Goal: Transaction & Acquisition: Purchase product/service

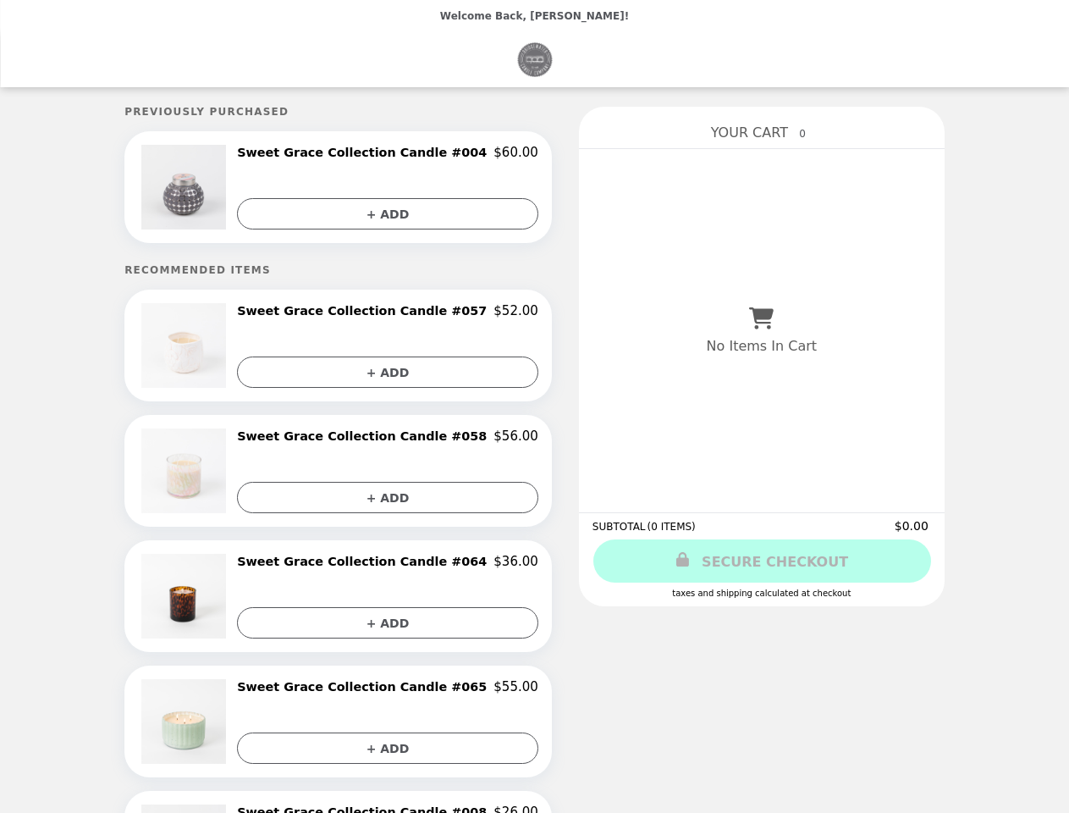
click at [215, 189] on img at bounding box center [185, 187] width 89 height 85
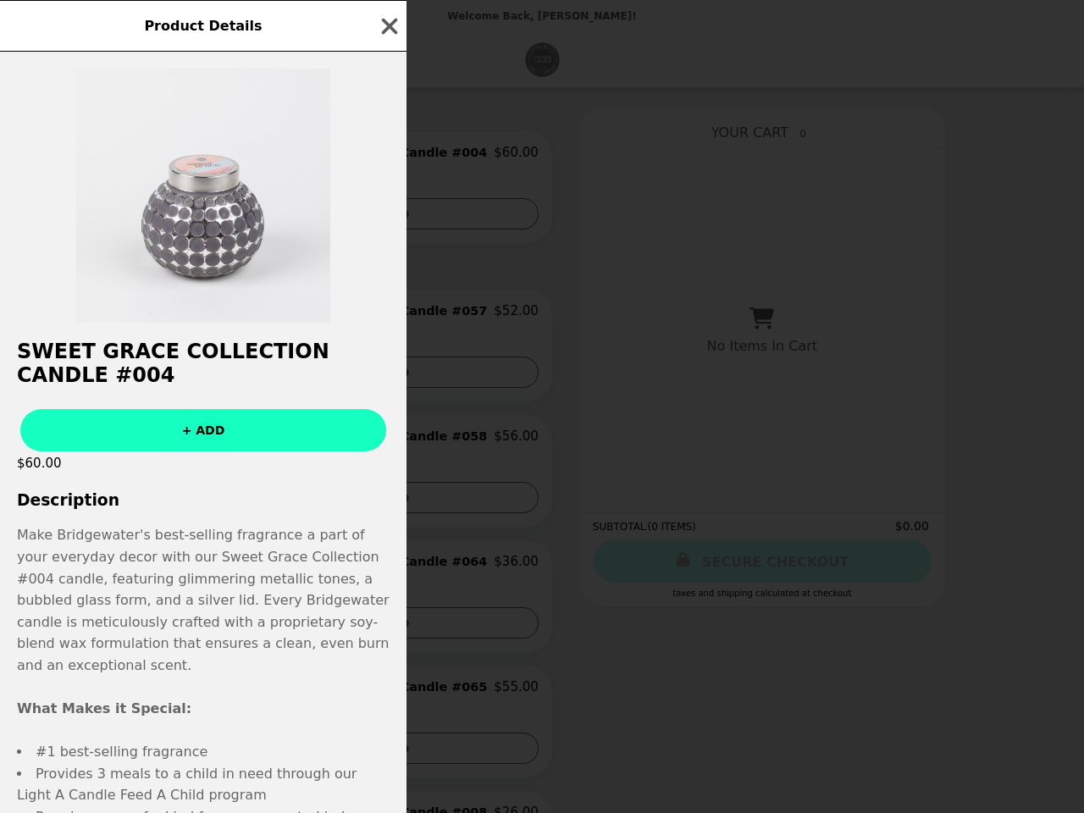
click at [387, 155] on div "Product Details Sweet Grace Collection Candle #004 + ADD $60.00 Description Mak…" at bounding box center [542, 406] width 1084 height 813
click at [387, 215] on div "Product Details Sweet Grace Collection Candle #004 + ADD $60.00 Description Mak…" at bounding box center [542, 406] width 1084 height 813
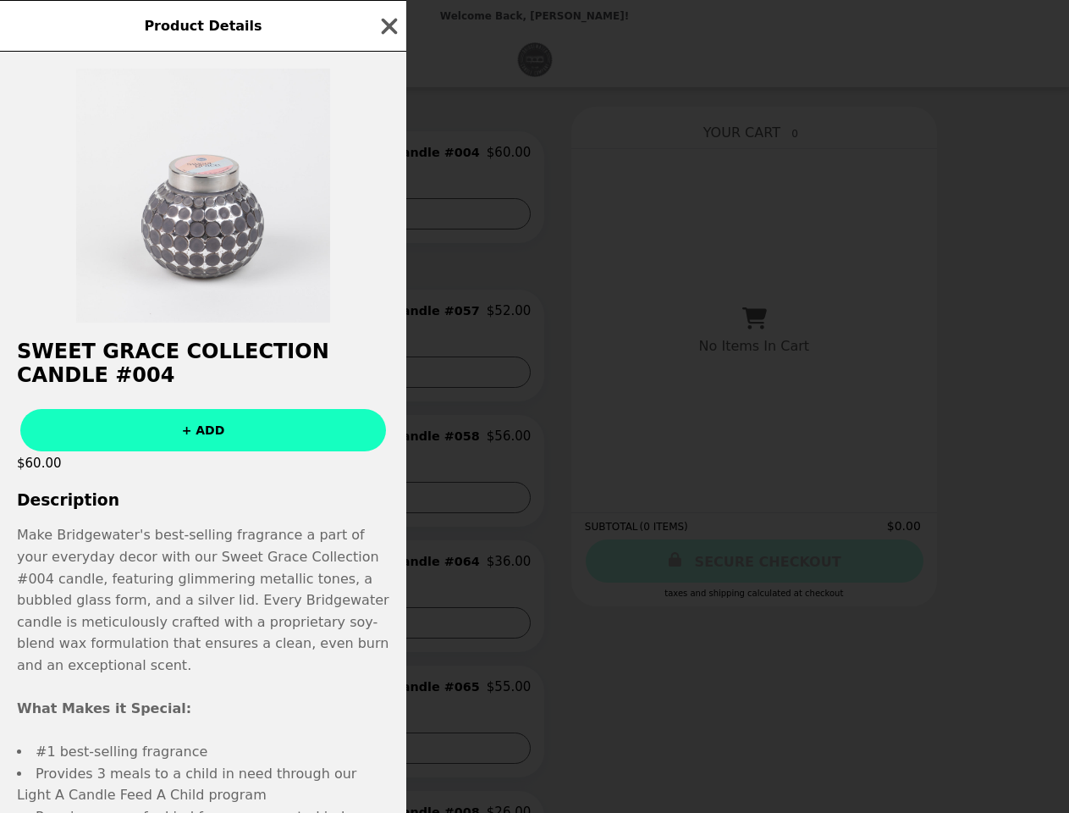
click at [215, 349] on img at bounding box center [178, 345] width 89 height 85
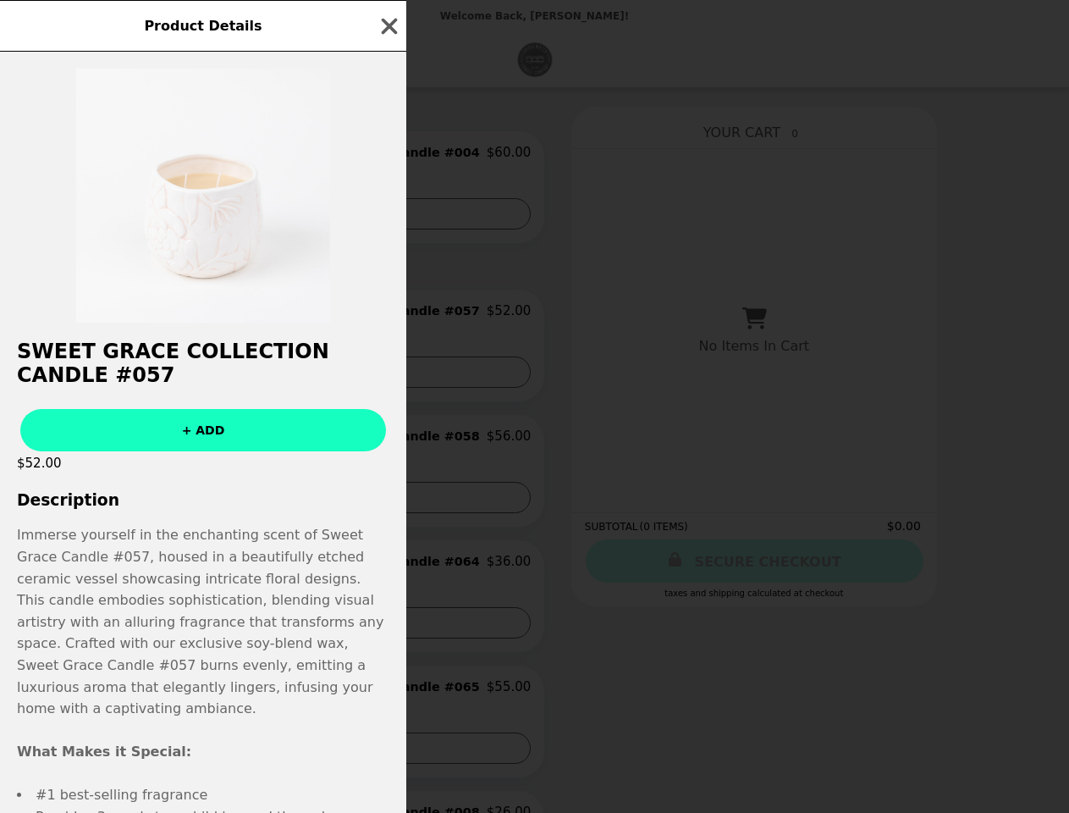
click at [387, 315] on div "Product Details Sweet Grace Collection Candle #057 + ADD $52.00 Description Imm…" at bounding box center [534, 406] width 1069 height 813
click at [387, 375] on h2 "Sweet Grace Collection Candle #057" at bounding box center [203, 363] width 406 height 47
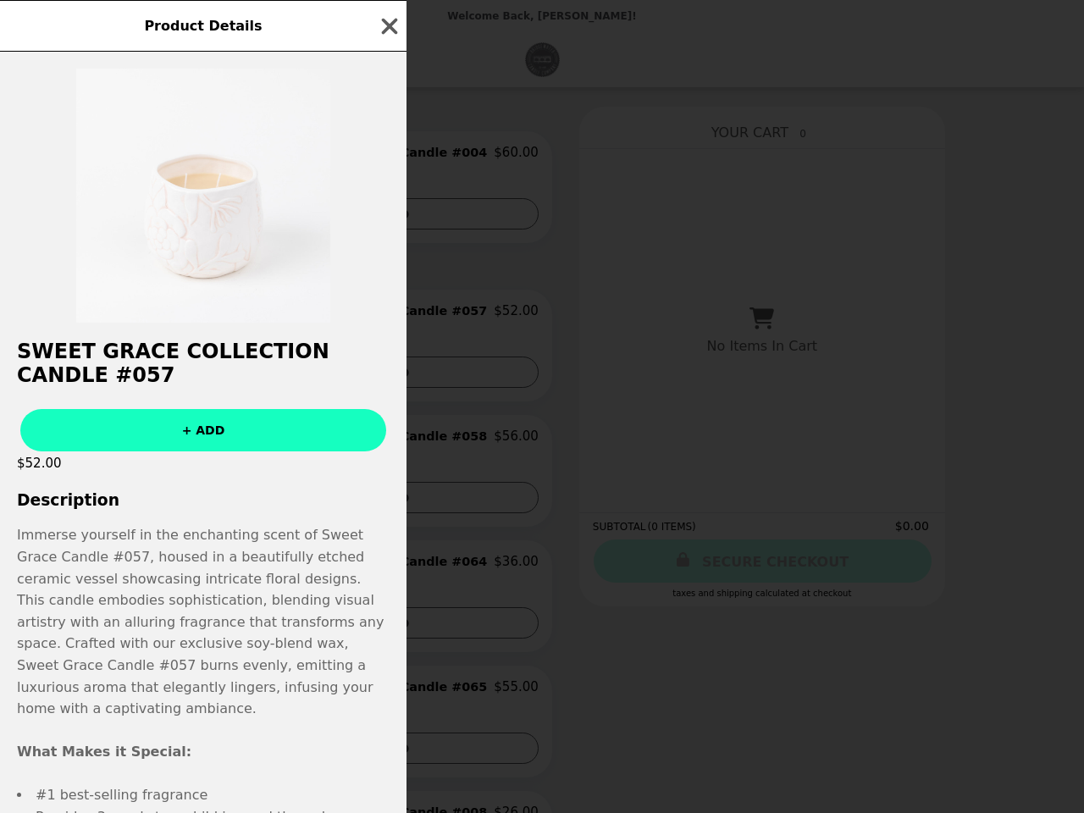
click at [215, 474] on div "Product Details Sweet Grace Collection Candle #057 + ADD $52.00 Description Imm…" at bounding box center [542, 406] width 1084 height 813
click at [387, 440] on div "Product Details Sweet Grace Collection Candle #057 + ADD $52.00 Description Imm…" at bounding box center [542, 406] width 1084 height 813
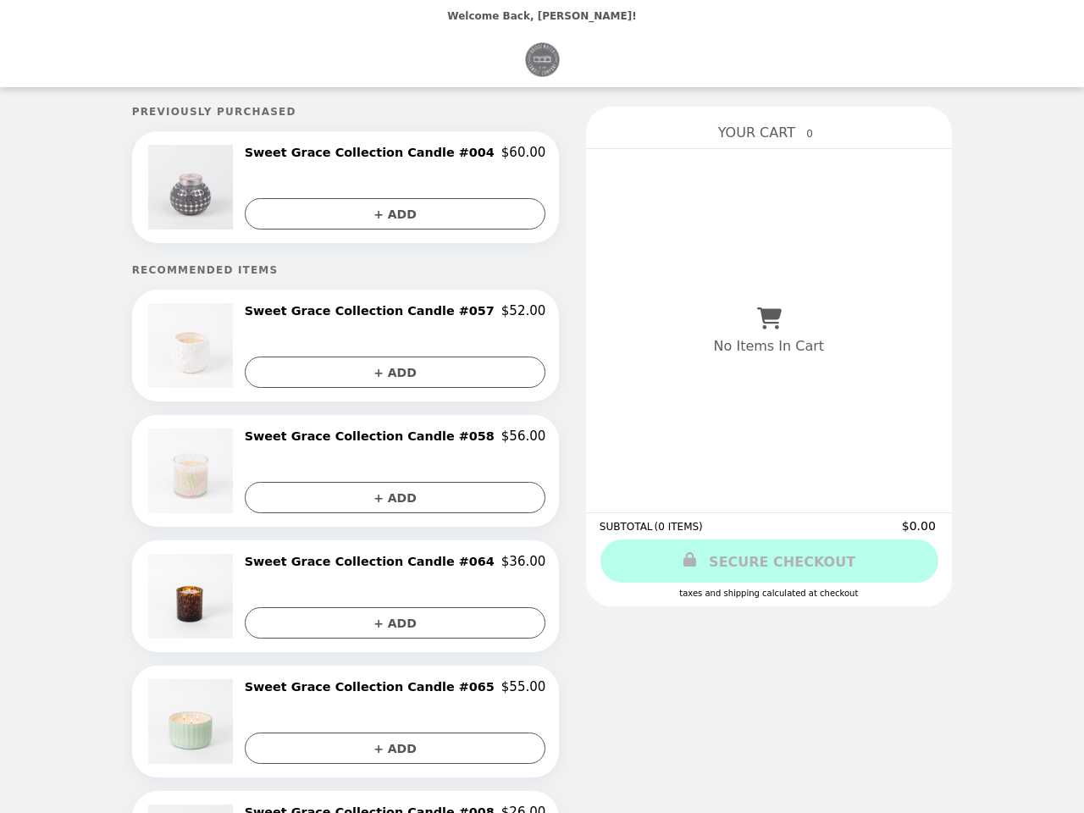
click at [215, 599] on img at bounding box center [192, 596] width 89 height 85
